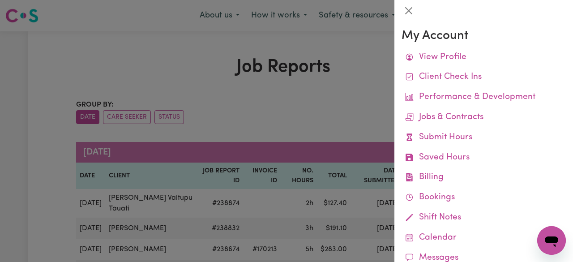
click at [44, 218] on div at bounding box center [286, 131] width 573 height 262
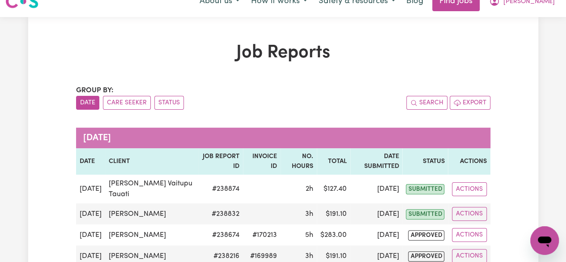
scroll to position [13, 0]
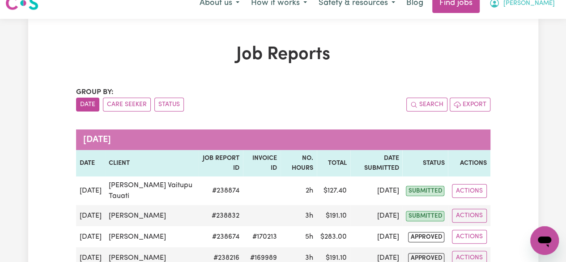
click at [550, 6] on span "[PERSON_NAME]" at bounding box center [529, 4] width 51 height 10
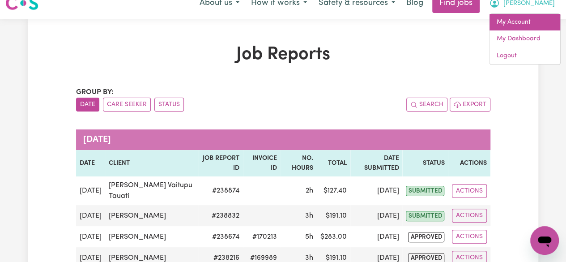
click at [514, 23] on link "My Account" at bounding box center [525, 22] width 71 height 17
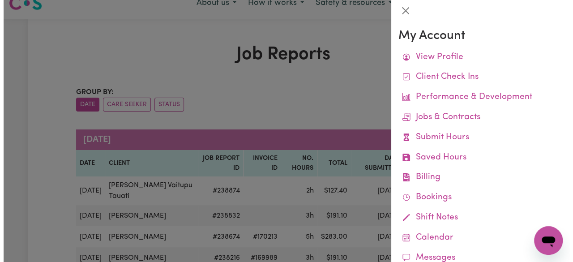
scroll to position [6, 0]
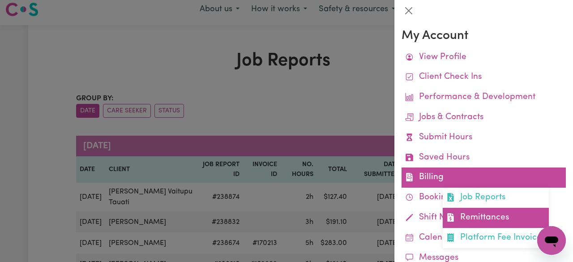
click at [483, 219] on link "Remittances" at bounding box center [496, 218] width 106 height 20
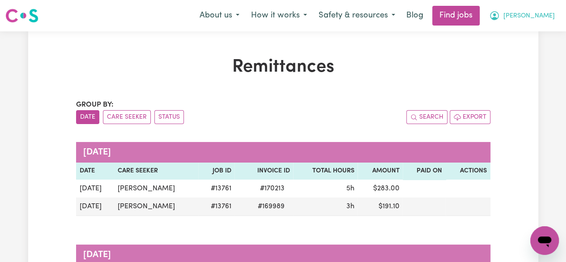
click at [545, 22] on button "[PERSON_NAME]" at bounding box center [521, 15] width 77 height 19
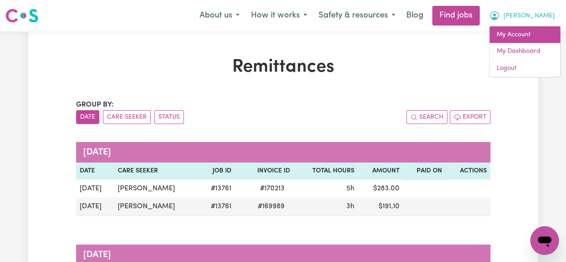
click at [530, 33] on link "My Account" at bounding box center [525, 34] width 71 height 17
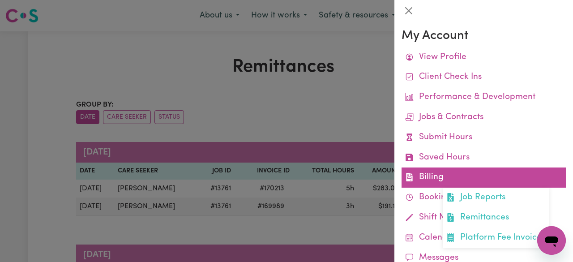
click at [440, 177] on link "Billing Job Reports Remittances Platform Fee Invoices" at bounding box center [484, 177] width 164 height 20
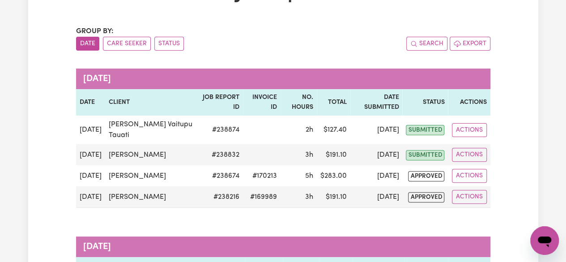
scroll to position [73, 0]
